Goal: Information Seeking & Learning: Learn about a topic

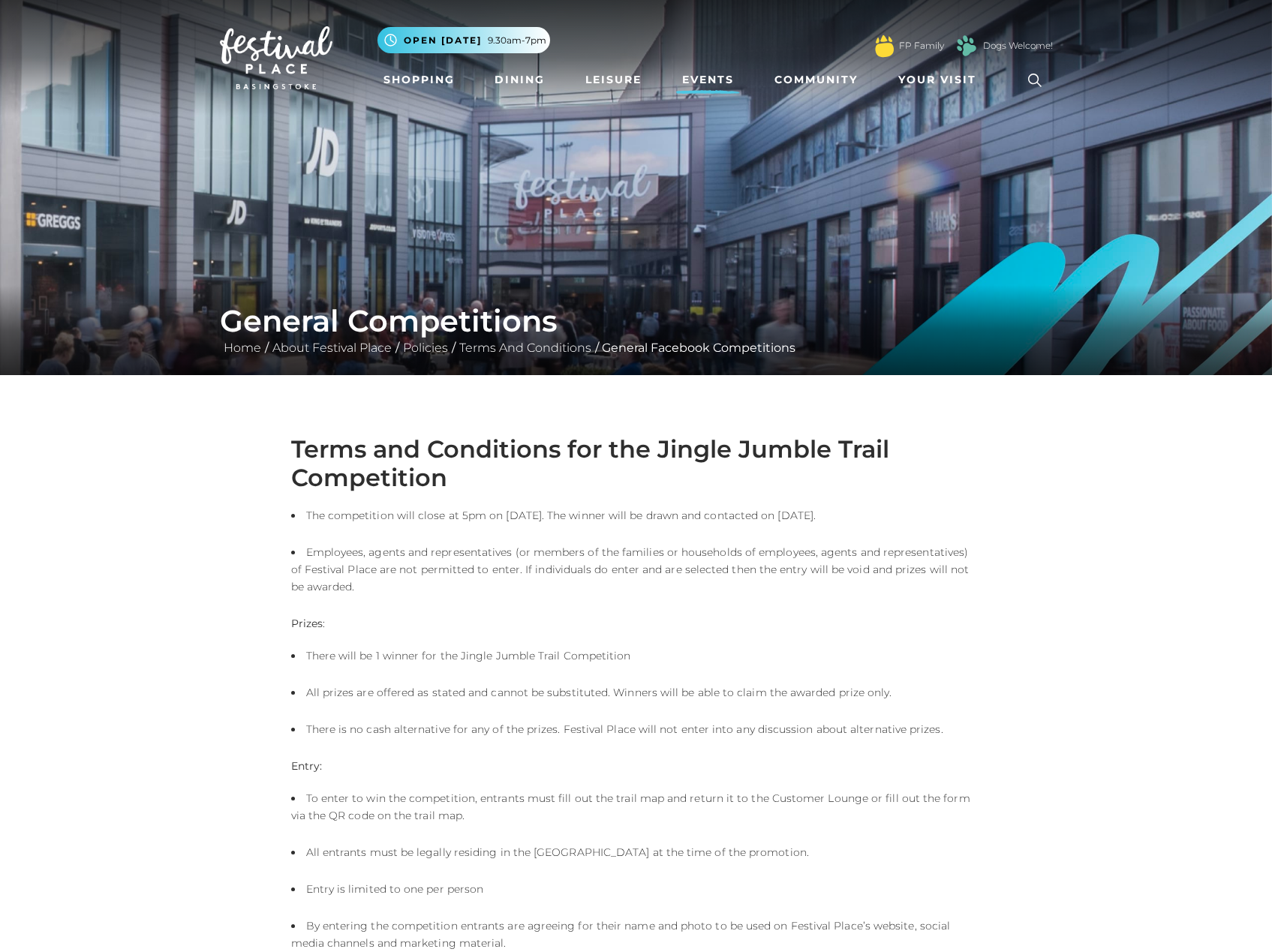
click at [717, 82] on link "Events" at bounding box center [707, 80] width 64 height 28
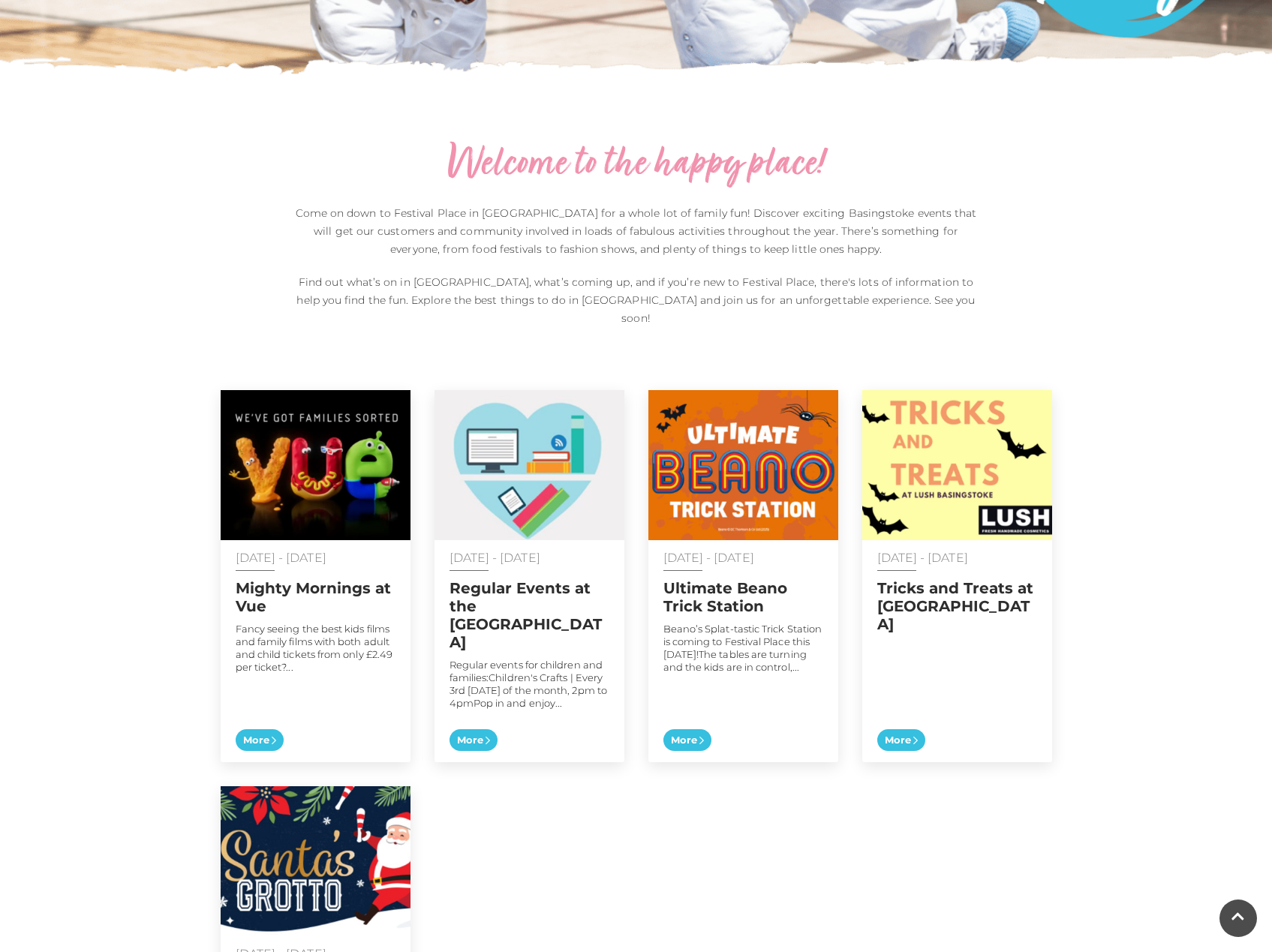
scroll to position [451, 0]
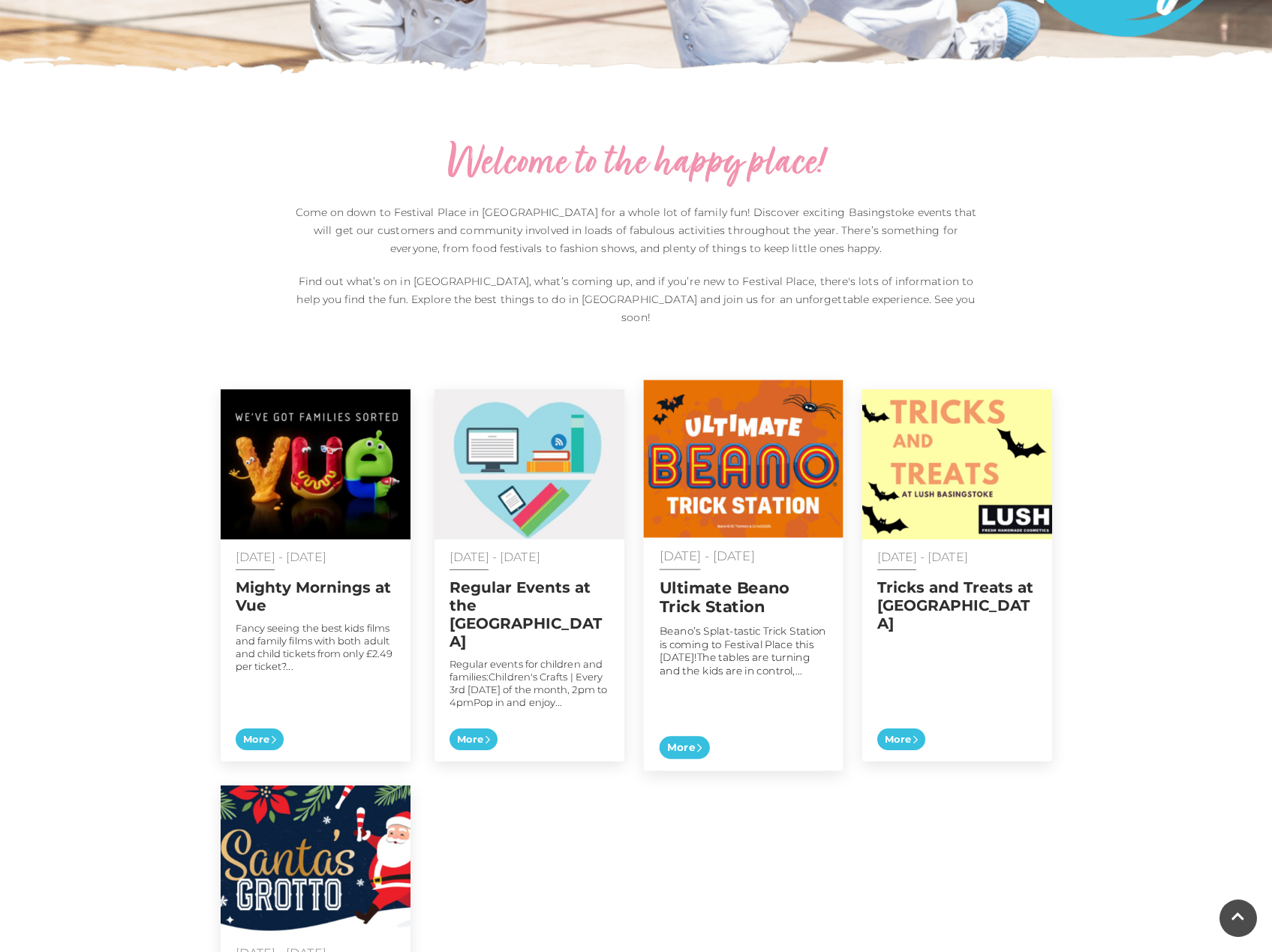
click at [731, 460] on img at bounding box center [742, 459] width 199 height 158
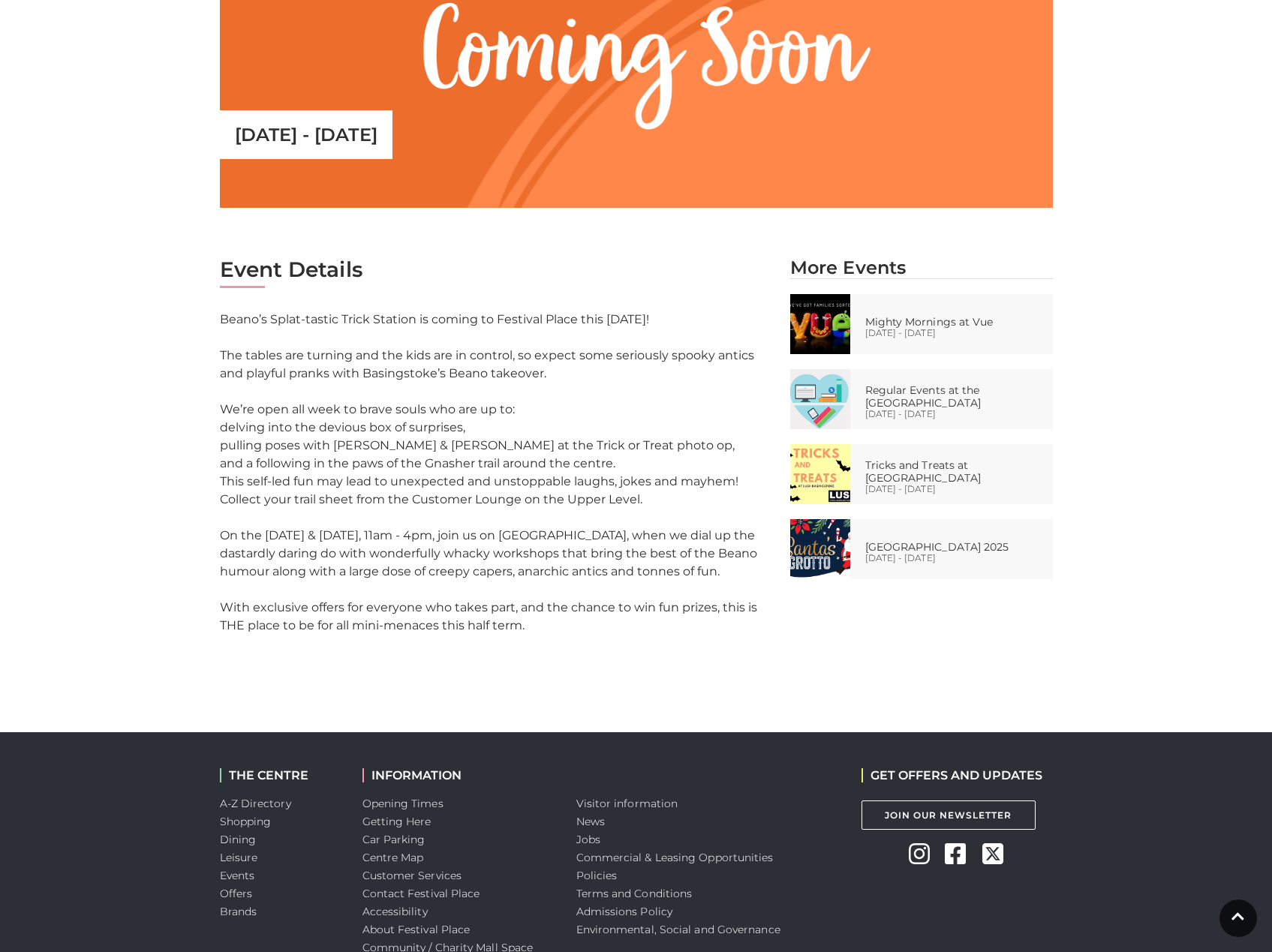
scroll to position [542, 0]
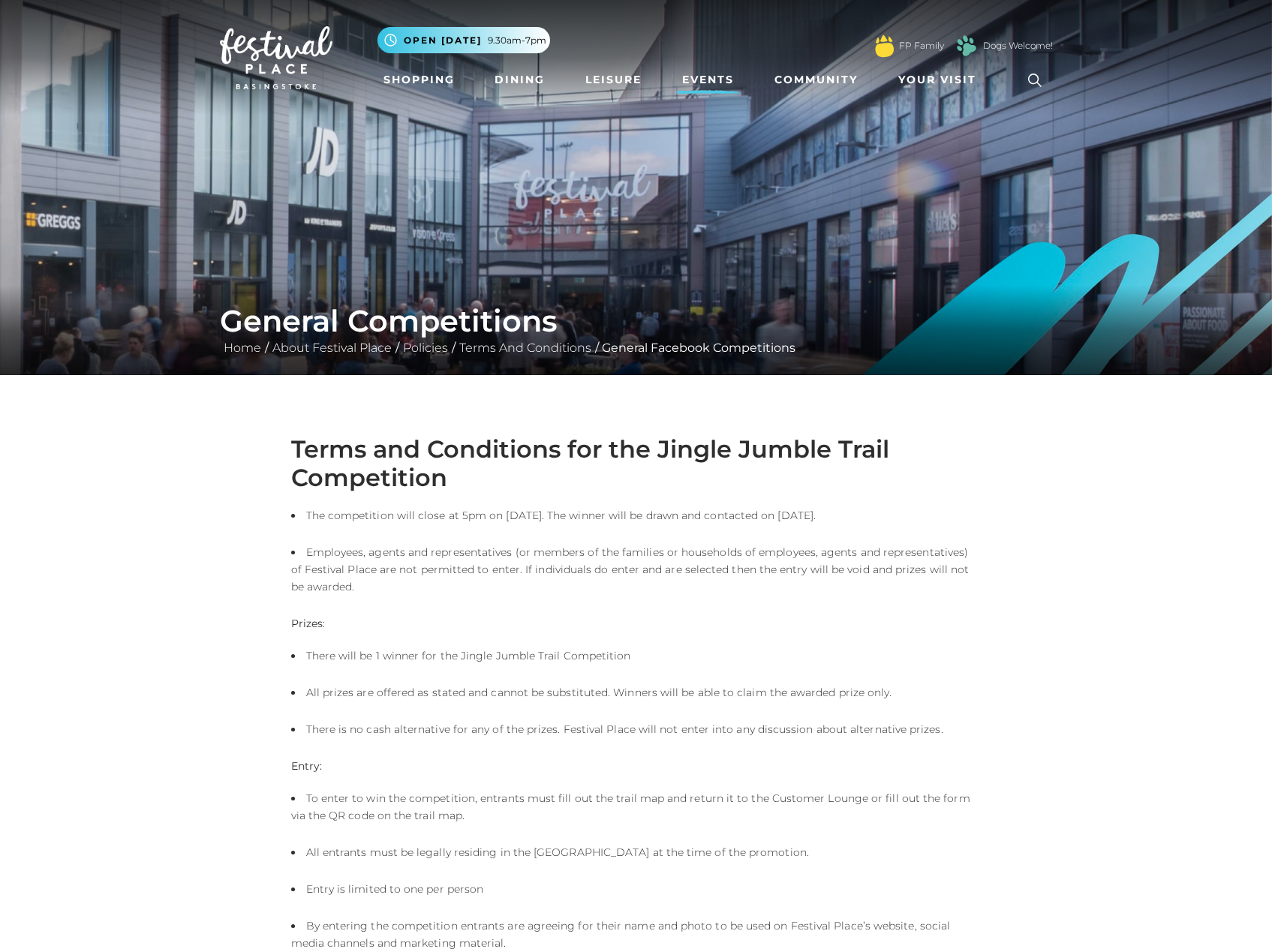
click at [706, 82] on link "Events" at bounding box center [707, 80] width 64 height 28
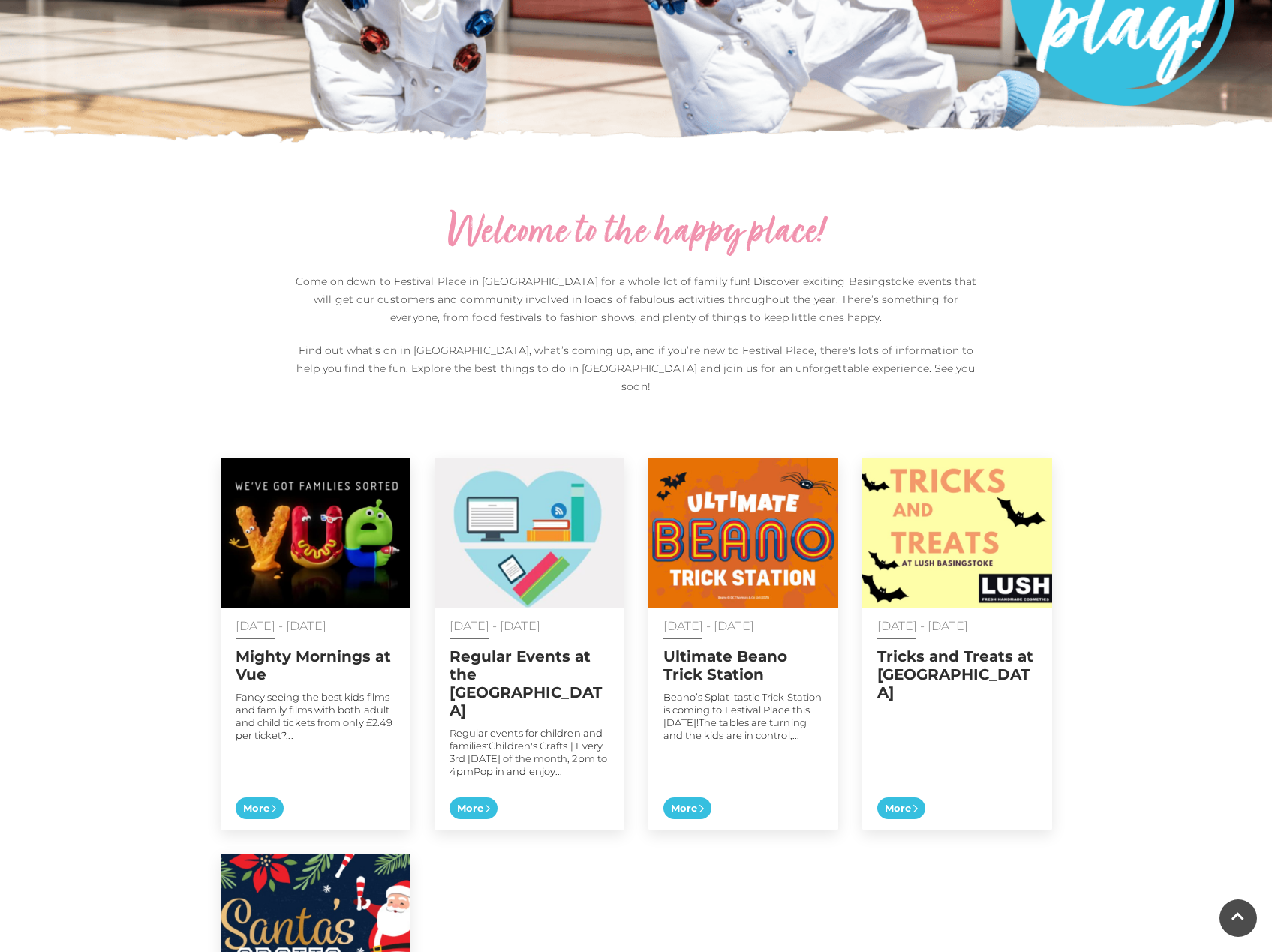
scroll to position [382, 0]
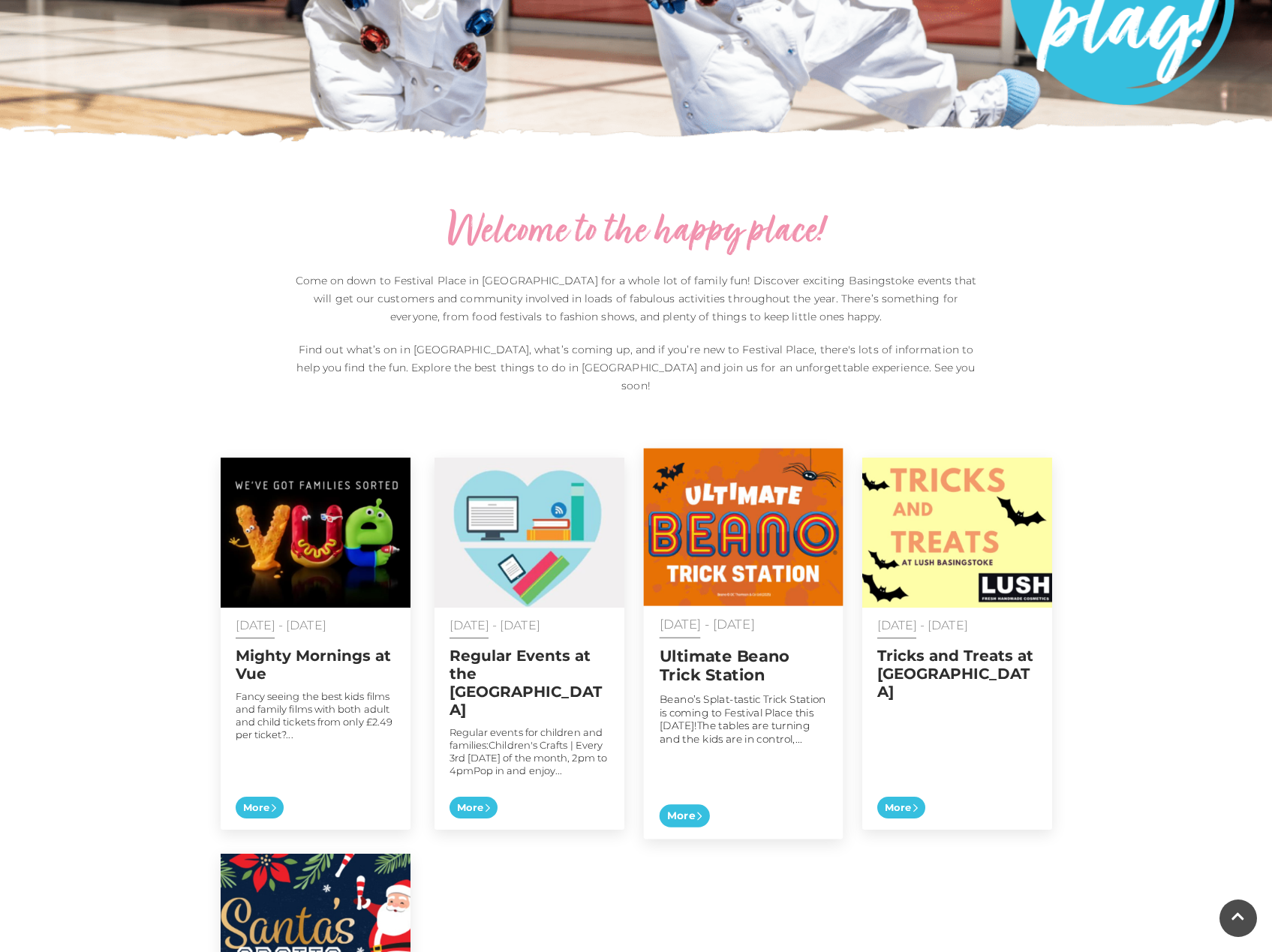
click at [756, 507] on img at bounding box center [742, 527] width 199 height 158
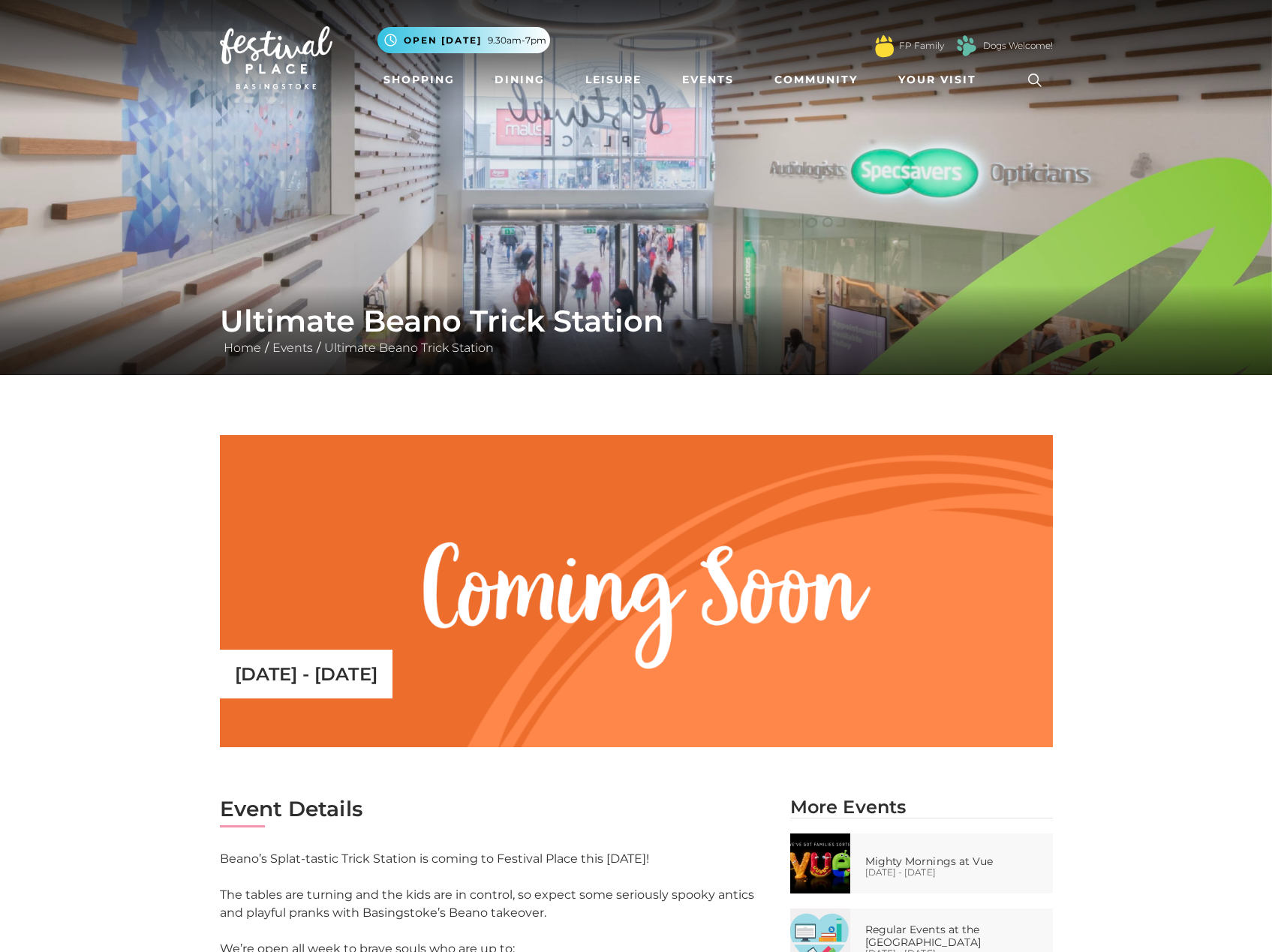
click at [290, 72] on img at bounding box center [276, 58] width 113 height 63
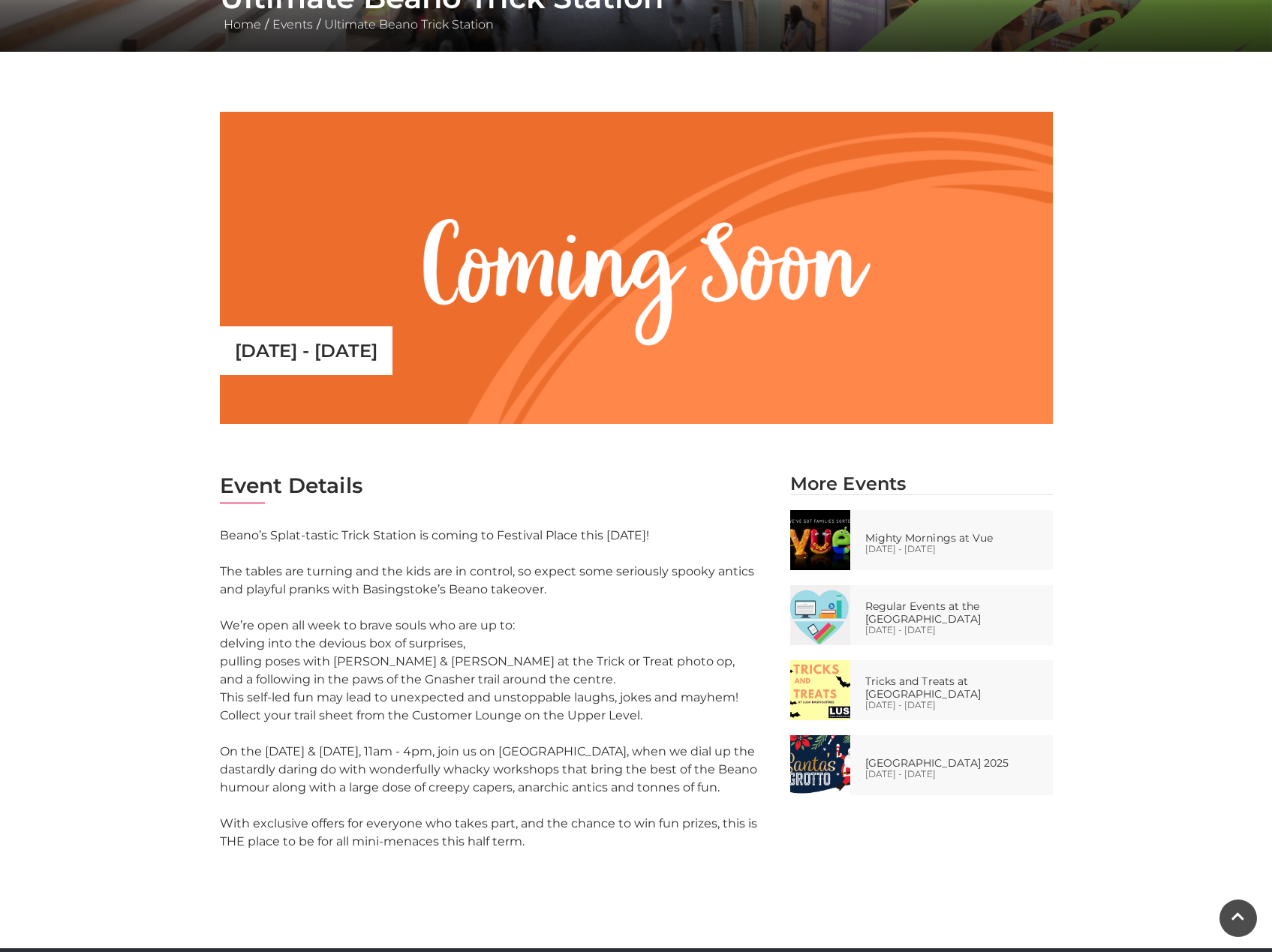
scroll to position [324, 0]
